Goal: Navigation & Orientation: Find specific page/section

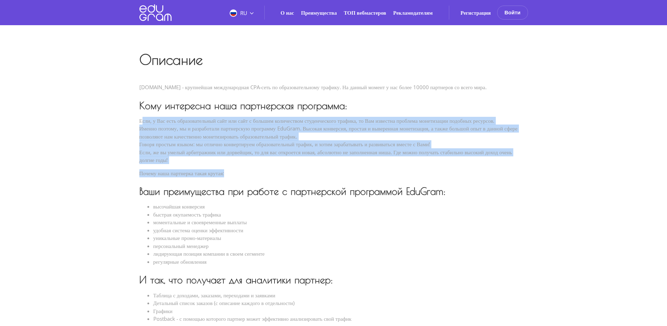
drag, startPoint x: 302, startPoint y: 166, endPoint x: 142, endPoint y: 112, distance: 168.6
click at [142, 112] on div "Описание [DOMAIN_NAME] - крупнейшая международная CPA-сеть по образовательному …" at bounding box center [333, 228] width 389 height 350
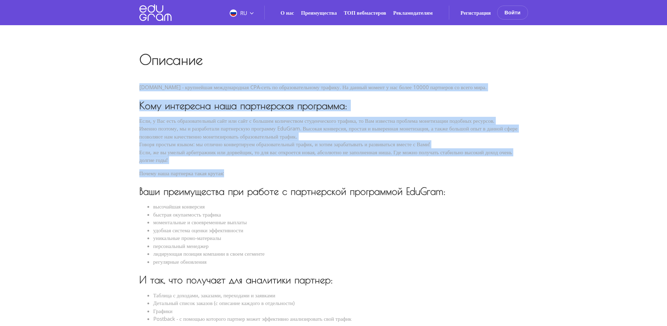
drag, startPoint x: 150, startPoint y: 95, endPoint x: 391, endPoint y: 174, distance: 253.4
click at [391, 174] on div "Описание [DOMAIN_NAME] - крупнейшая международная CPA-сеть по образовательному …" at bounding box center [334, 231] width 438 height 412
click at [391, 174] on div "Если, у Вас есть образовательный сайт или сайт с большим количеством студенческ…" at bounding box center [333, 147] width 389 height 61
drag, startPoint x: 368, startPoint y: 161, endPoint x: 137, endPoint y: 85, distance: 243.7
click at [137, 85] on div "Описание [DOMAIN_NAME] - крупнейшая международная CPA-сеть по образовательному …" at bounding box center [334, 231] width 438 height 412
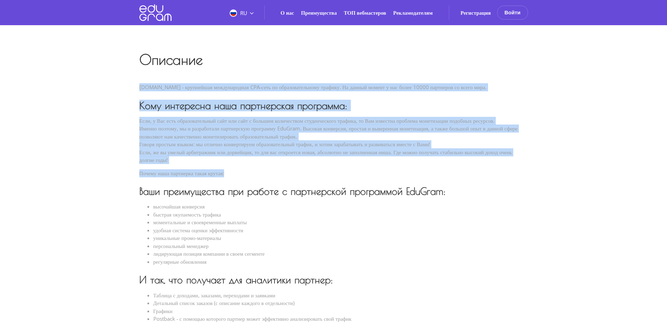
click at [137, 85] on div "Описание [DOMAIN_NAME] - крупнейшая международная CPA-сеть по образовательному …" at bounding box center [334, 231] width 438 height 412
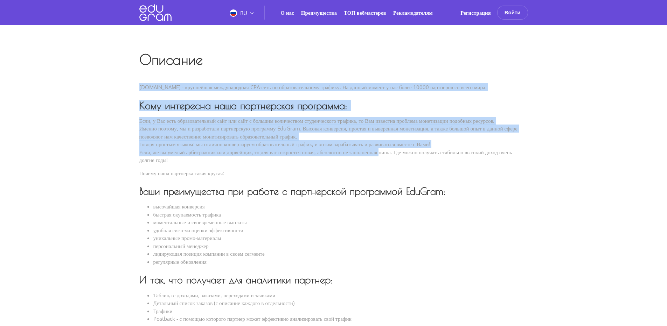
drag, startPoint x: 130, startPoint y: 83, endPoint x: 414, endPoint y: 159, distance: 294.7
click at [414, 159] on div "RU RU EN PT О нас Преимущества ТОП вебмастеров" at bounding box center [333, 250] width 667 height 501
click at [414, 159] on p "Если, у Вас есть образовательный сайт или сайт с большим количеством студенческ…" at bounding box center [333, 140] width 389 height 47
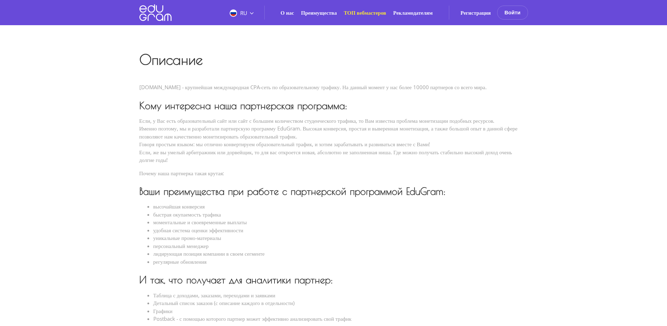
click at [372, 13] on link "ТОП вебмастеров" at bounding box center [365, 12] width 42 height 7
